Goal: Task Accomplishment & Management: Use online tool/utility

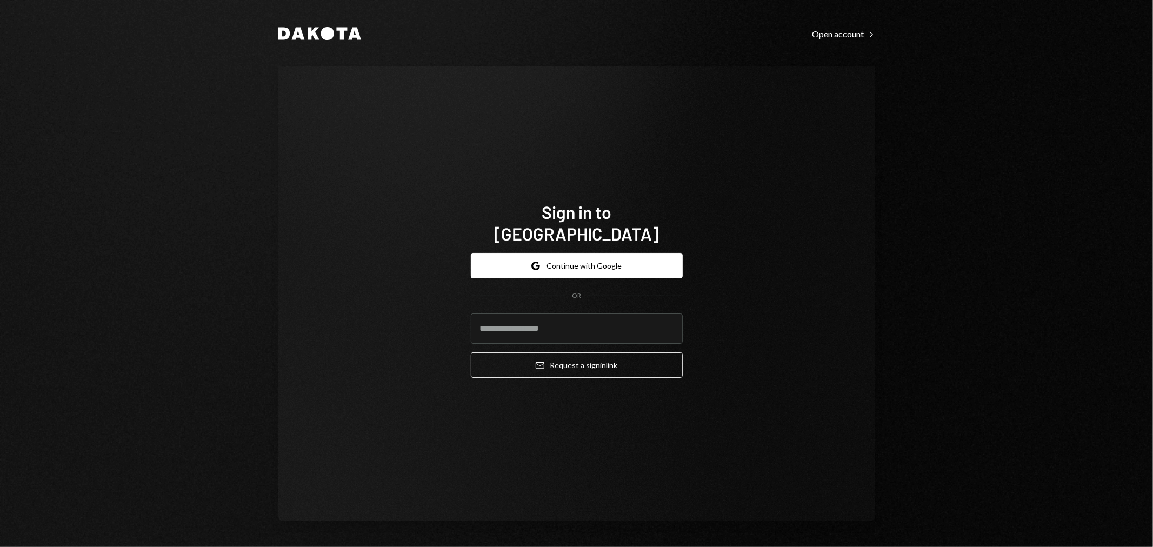
click at [972, 301] on div "Dakota Open account Right Caret Sign in to Dakota Google Continue with Google O…" at bounding box center [576, 273] width 1153 height 547
click at [592, 263] on button "Google Continue with Google" at bounding box center [577, 265] width 212 height 25
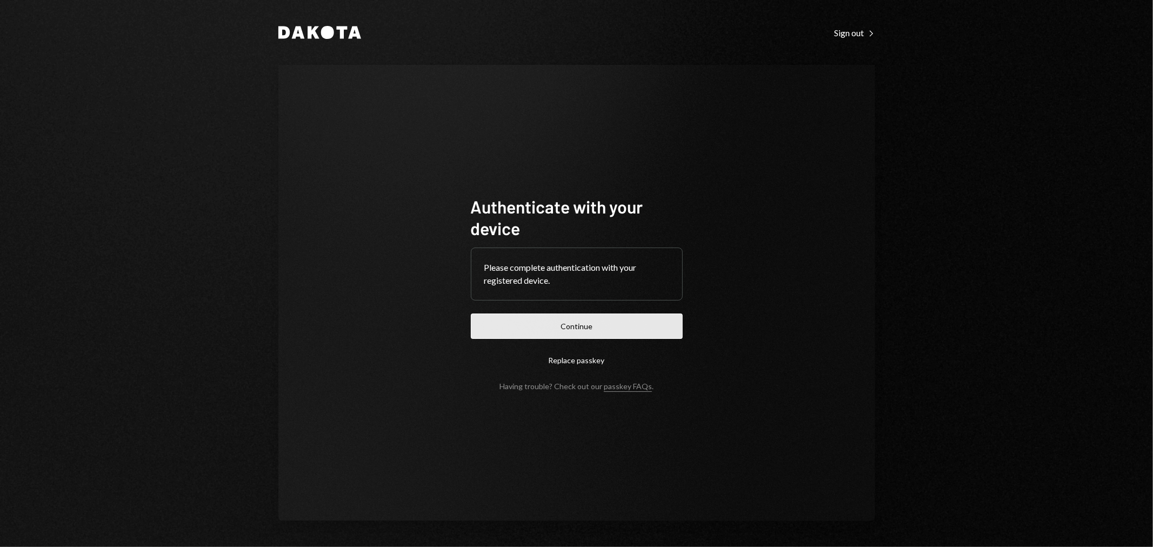
click at [556, 322] on button "Continue" at bounding box center [577, 326] width 212 height 25
click at [609, 328] on button "Continue" at bounding box center [577, 326] width 212 height 25
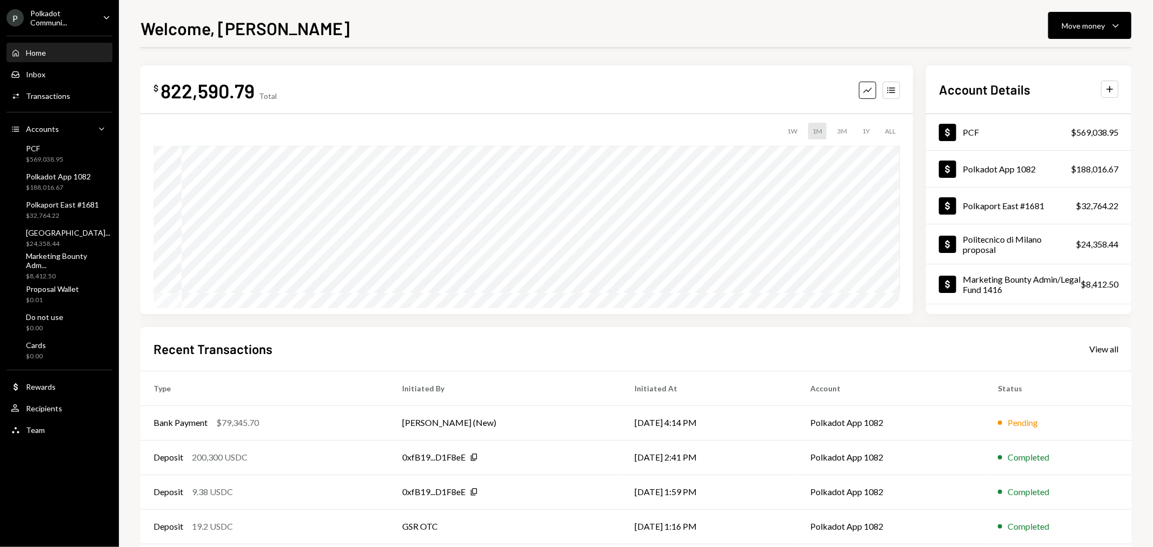
scroll to position [52, 0]
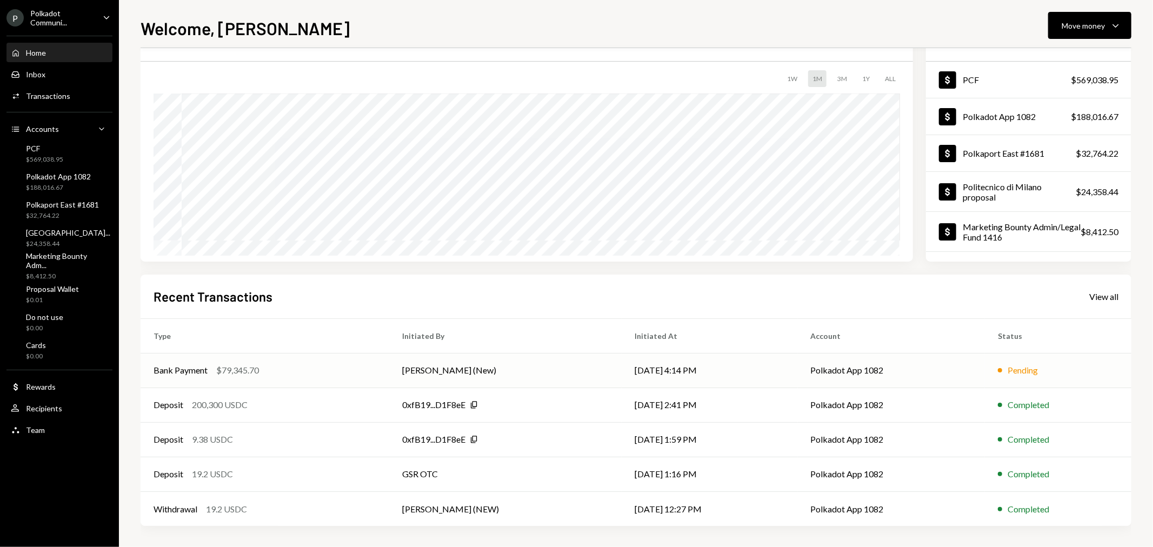
click at [175, 366] on div "Bank Payment" at bounding box center [181, 370] width 54 height 13
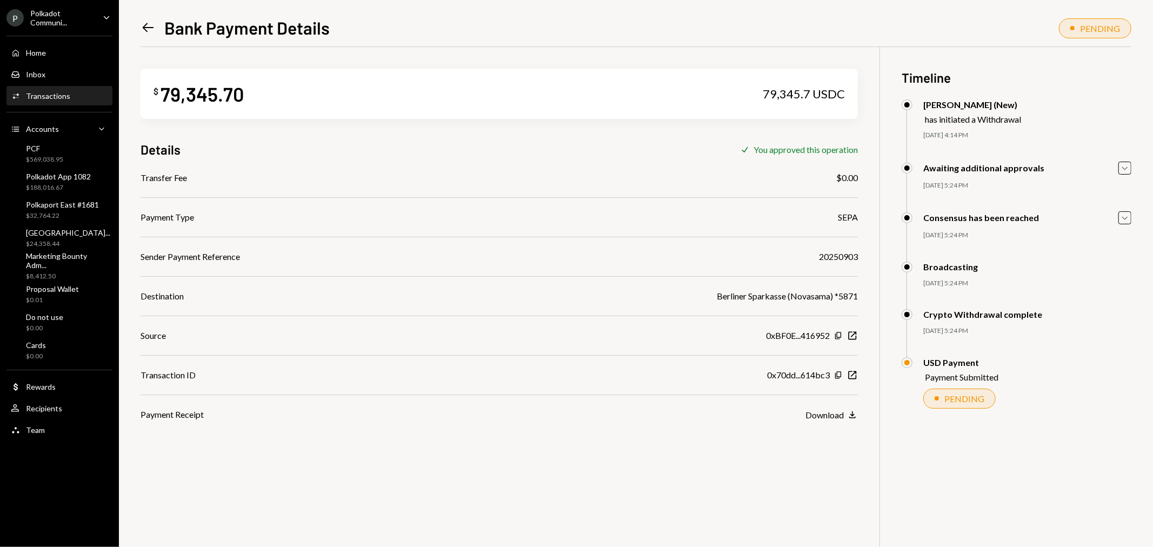
click at [61, 12] on div "Polkadot Communi..." at bounding box center [62, 18] width 64 height 18
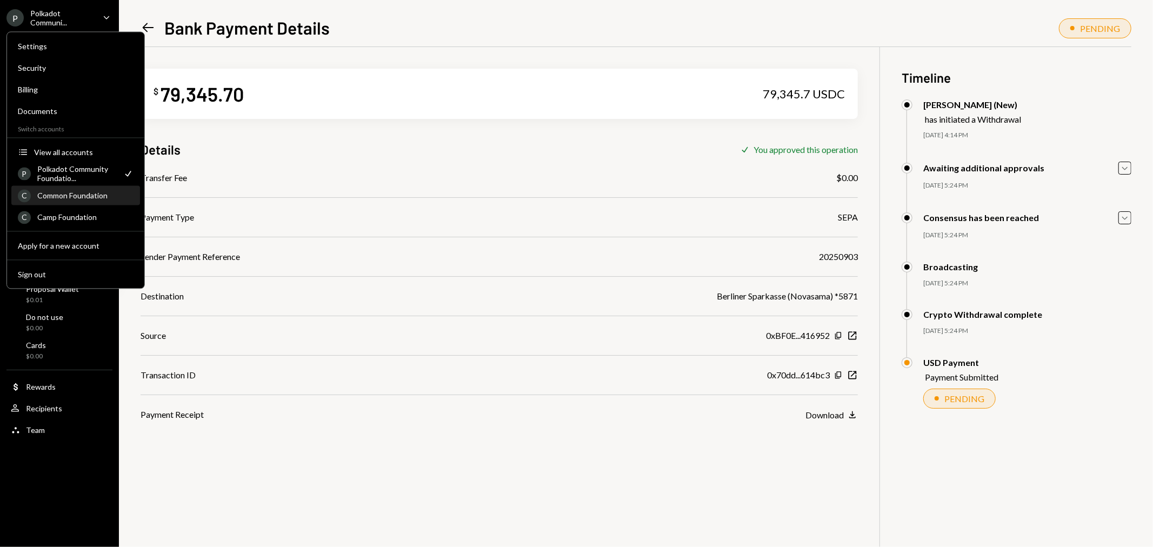
click at [101, 192] on div "Common Foundation" at bounding box center [85, 195] width 96 height 9
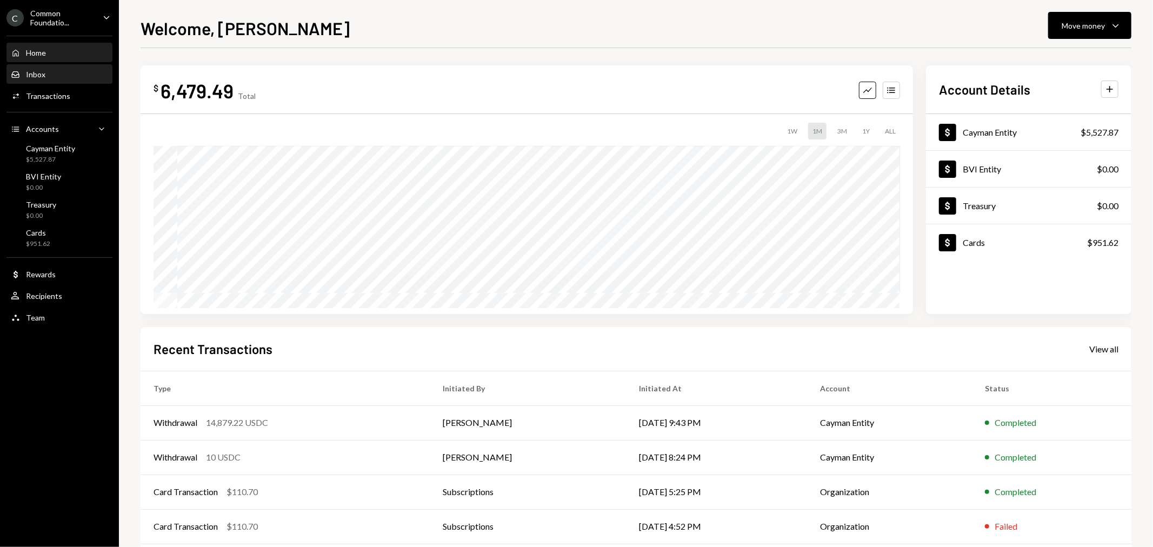
click at [39, 71] on div "Inbox" at bounding box center [35, 74] width 19 height 9
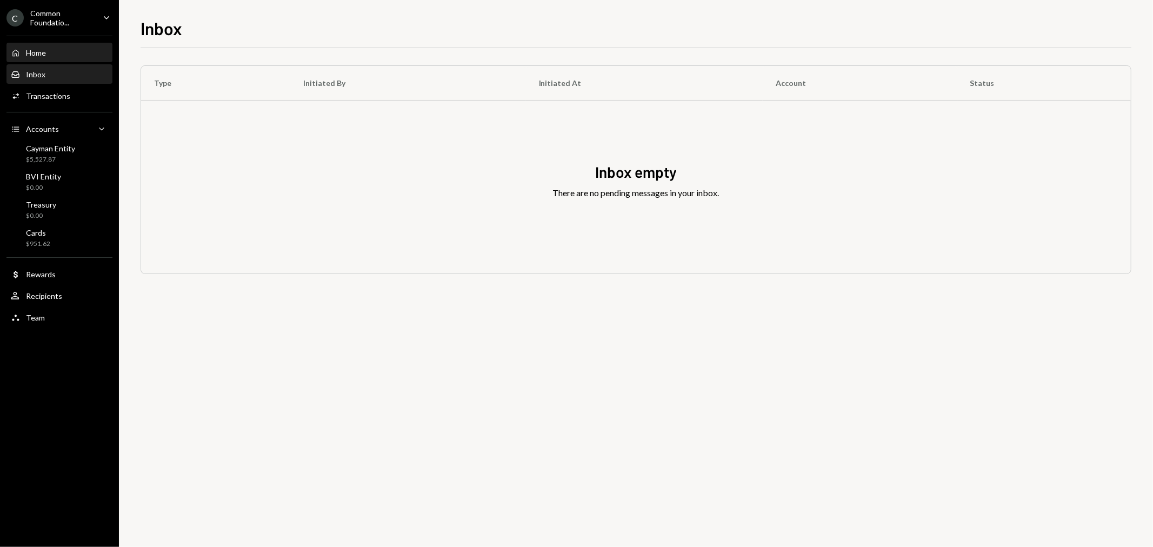
click at [41, 52] on div "Home" at bounding box center [36, 52] width 20 height 9
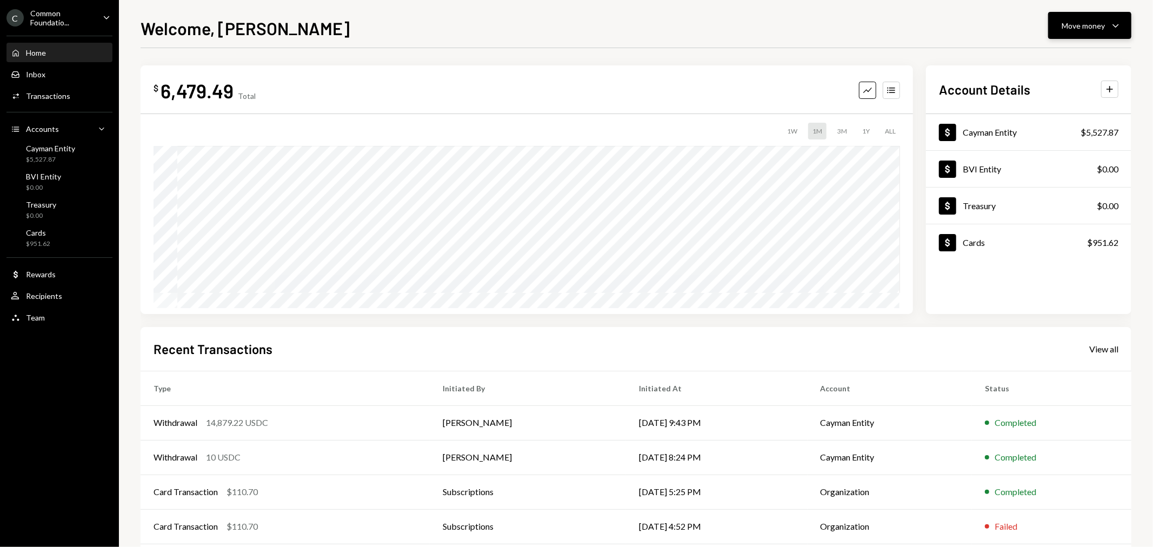
click at [1089, 28] on div "Move money" at bounding box center [1083, 25] width 43 height 11
click at [1069, 57] on div "Send" at bounding box center [1081, 57] width 79 height 11
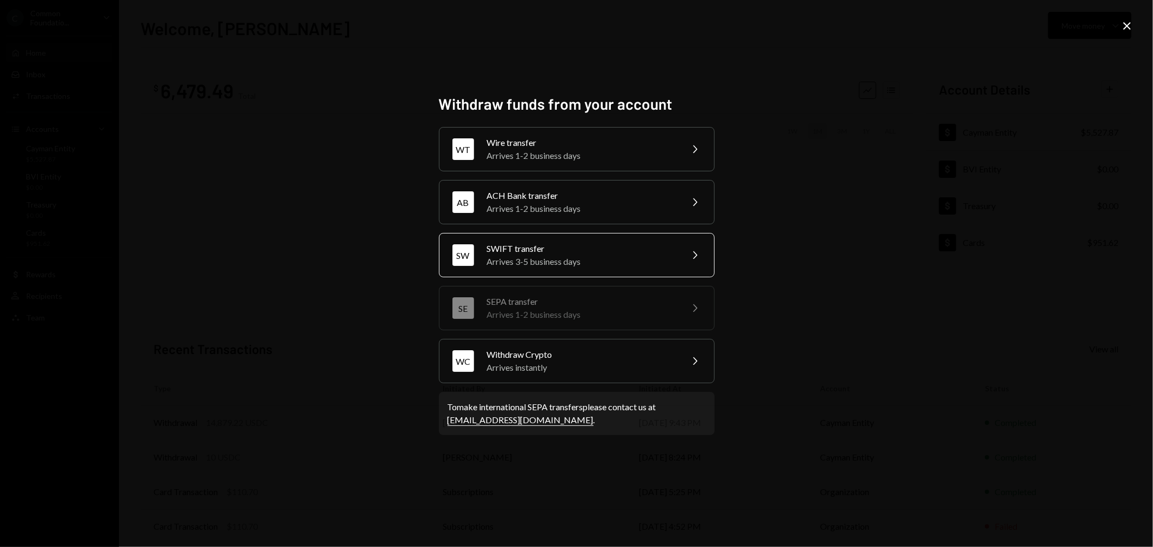
click at [571, 261] on div "Arrives 3-5 business days" at bounding box center [581, 261] width 188 height 13
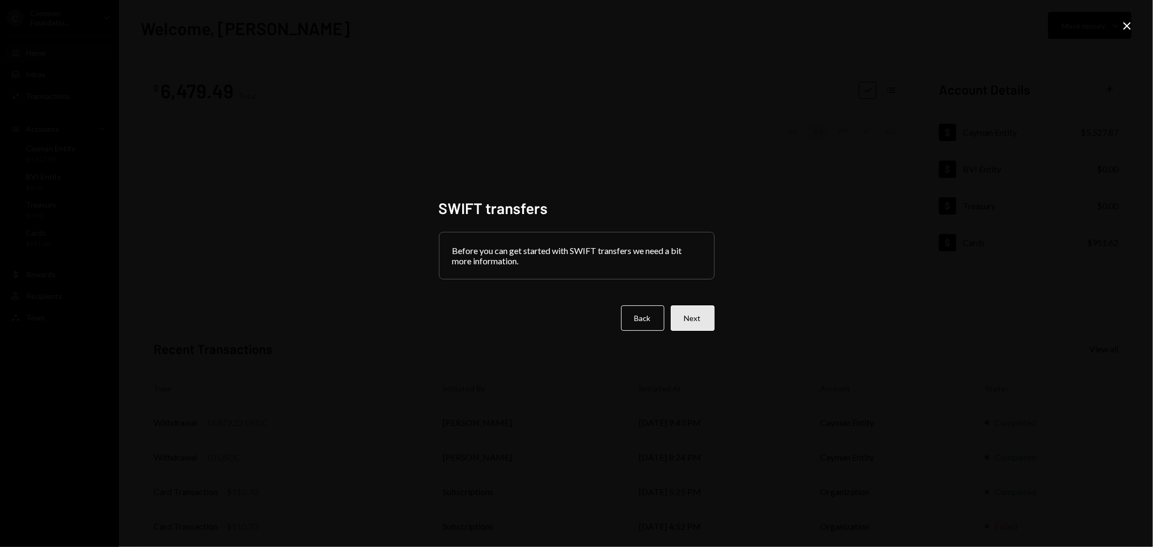
click at [703, 322] on button "Next" at bounding box center [693, 317] width 44 height 25
